Goal: Task Accomplishment & Management: Use online tool/utility

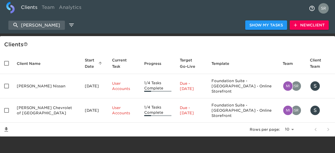
select select "10"
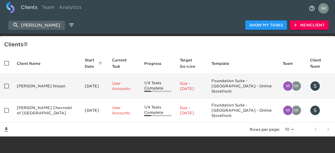
click at [29, 83] on td "[PERSON_NAME] Nissan" at bounding box center [47, 86] width 68 height 24
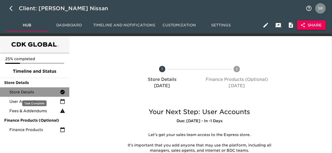
click at [26, 91] on span "Store Details" at bounding box center [34, 92] width 51 height 5
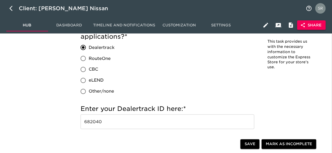
scroll to position [430, 0]
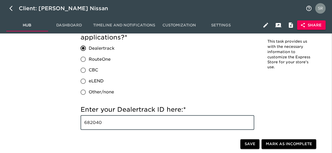
click at [94, 122] on input "682040" at bounding box center [168, 122] width 174 height 15
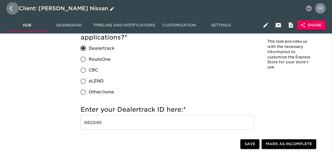
click at [14, 9] on icon "button" at bounding box center [12, 8] width 6 height 6
select select "10"
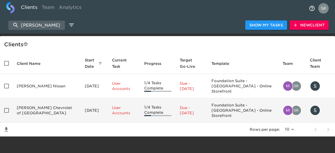
click at [27, 99] on td "[PERSON_NAME] Chevrolet of [GEOGRAPHIC_DATA]" at bounding box center [47, 110] width 68 height 24
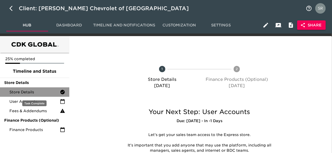
click at [27, 93] on span "Store Details" at bounding box center [34, 92] width 51 height 5
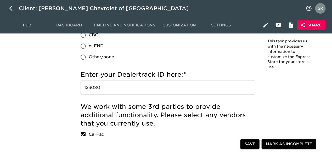
scroll to position [466, 0]
click at [96, 87] on input "123080" at bounding box center [168, 87] width 174 height 15
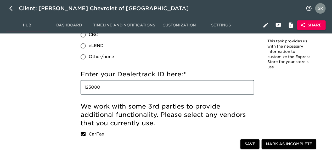
click at [96, 87] on input "123080" at bounding box center [168, 87] width 174 height 15
click at [103, 88] on input "123080" at bounding box center [168, 87] width 174 height 15
drag, startPoint x: 103, startPoint y: 88, endPoint x: 90, endPoint y: 89, distance: 13.1
click at [90, 89] on input "123080" at bounding box center [168, 87] width 174 height 15
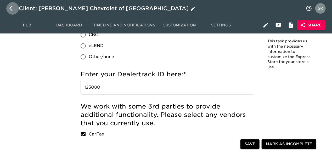
click at [9, 8] on button "button" at bounding box center [12, 8] width 13 height 13
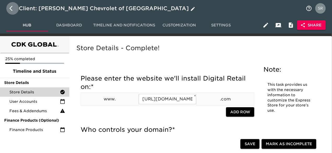
select select "10"
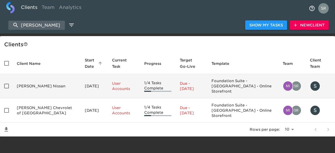
click at [38, 86] on td "[PERSON_NAME] Nissan" at bounding box center [47, 86] width 68 height 24
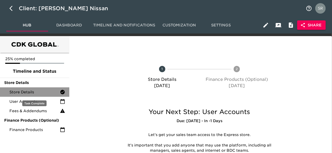
click at [28, 90] on span "Store Details" at bounding box center [34, 92] width 51 height 5
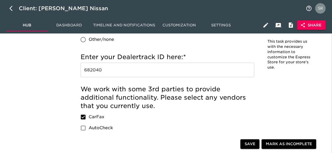
scroll to position [483, 0]
click at [93, 69] on input "682040" at bounding box center [168, 70] width 174 height 15
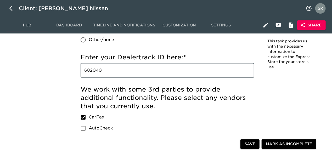
click at [93, 69] on input "682040" at bounding box center [168, 70] width 174 height 15
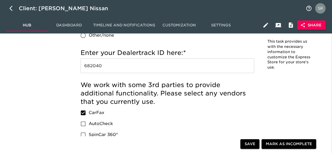
scroll to position [486, 0]
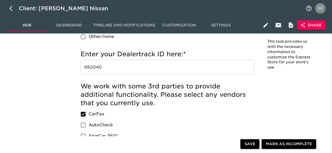
click at [164, 66] on input "682040" at bounding box center [168, 67] width 174 height 15
click at [10, 7] on icon "button" at bounding box center [12, 8] width 6 height 6
select select "10"
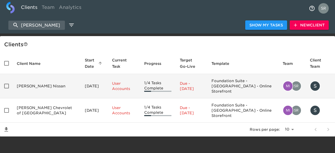
click at [33, 86] on td "[PERSON_NAME] Nissan" at bounding box center [47, 86] width 68 height 24
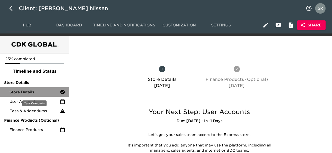
click at [30, 92] on span "Store Details" at bounding box center [34, 92] width 51 height 5
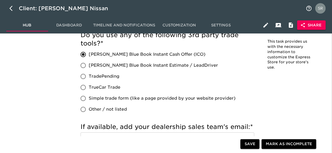
scroll to position [656, 0]
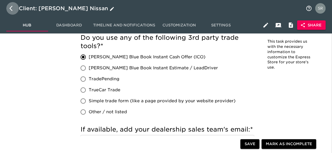
click at [9, 8] on icon "button" at bounding box center [12, 8] width 6 height 6
select select "10"
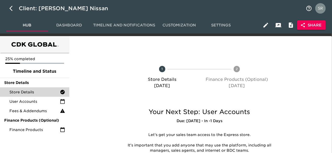
select select "10"
